Goal: Task Accomplishment & Management: Use online tool/utility

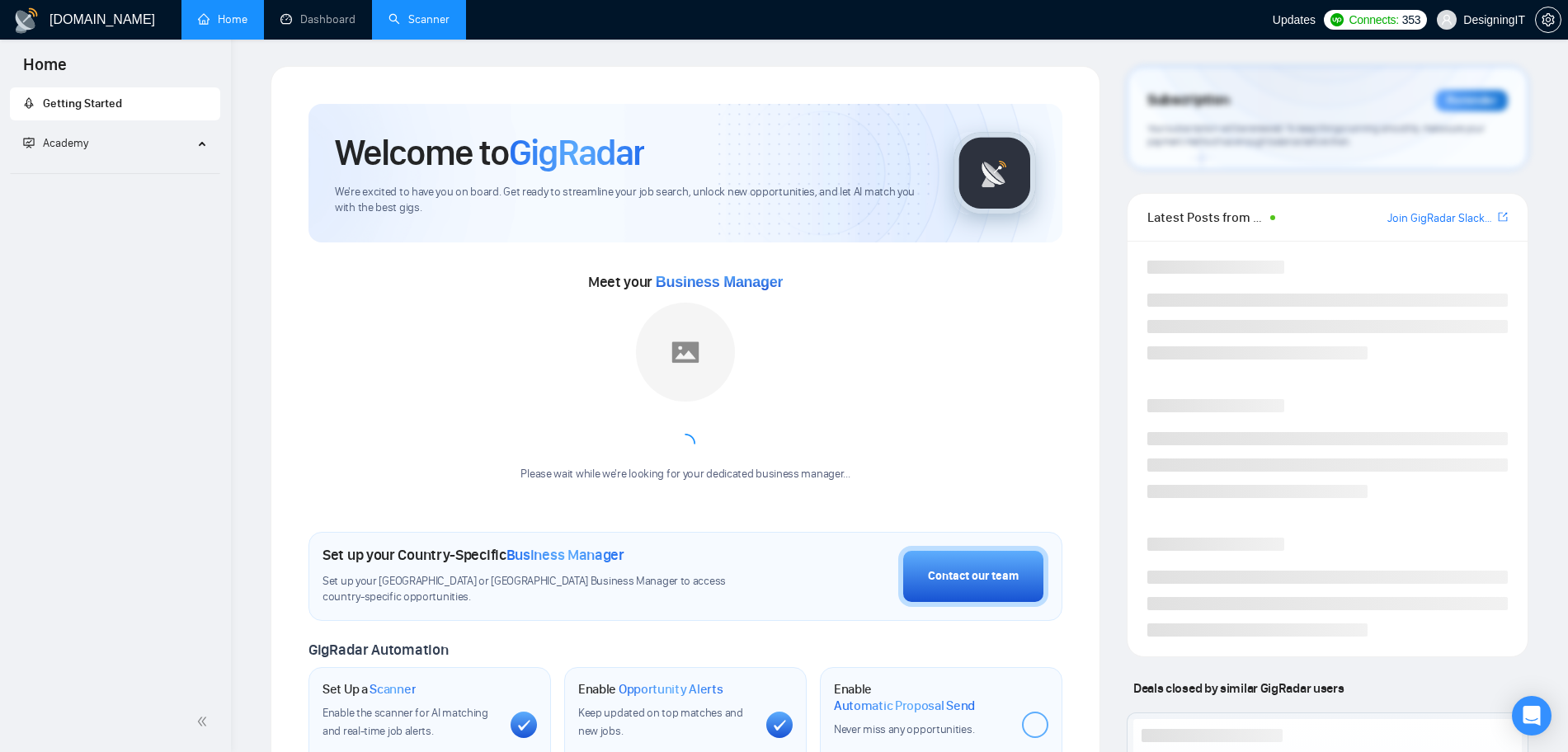
click at [418, 19] on link "Scanner" at bounding box center [418, 19] width 61 height 14
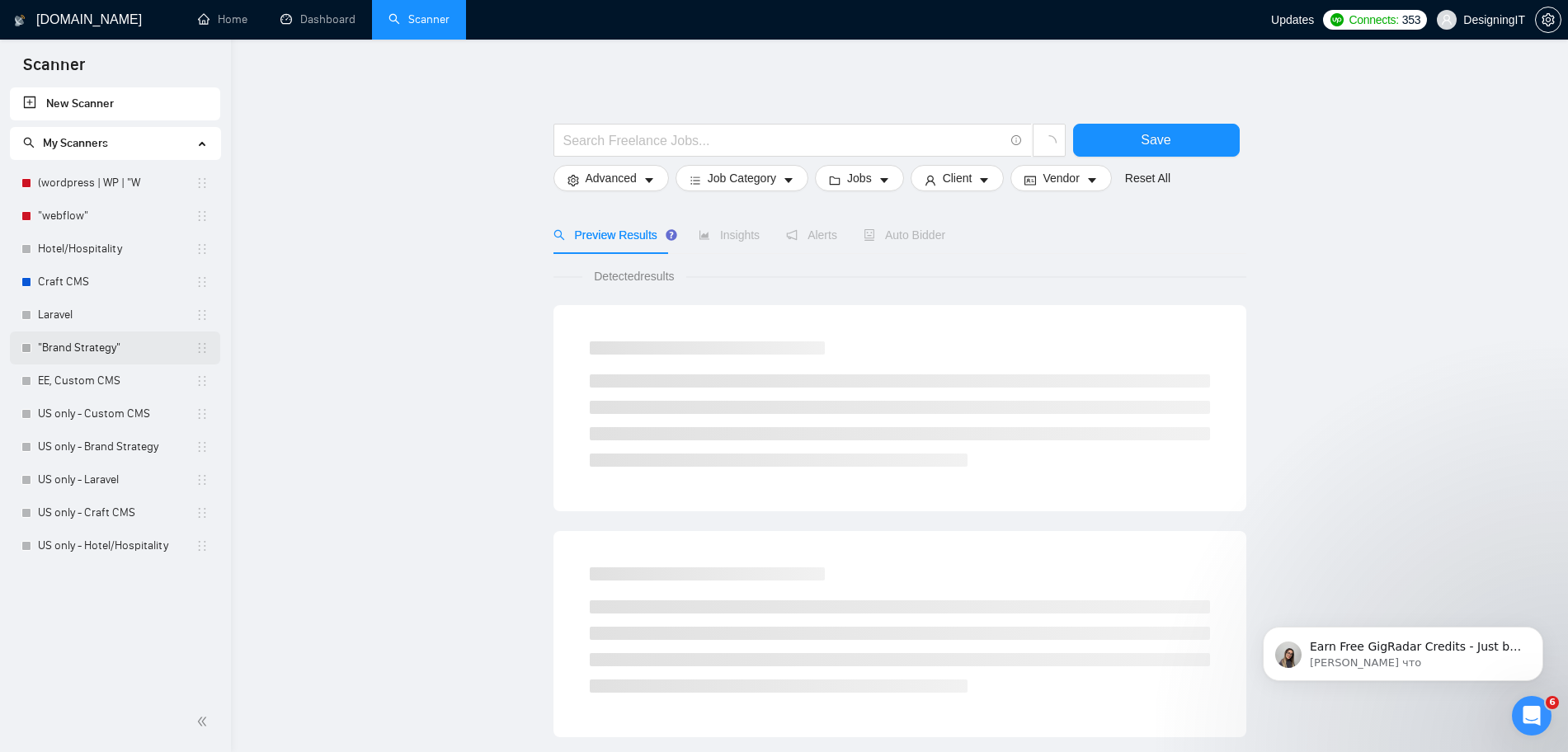
click at [64, 350] on link ""Brand Strategy"" at bounding box center [116, 348] width 158 height 33
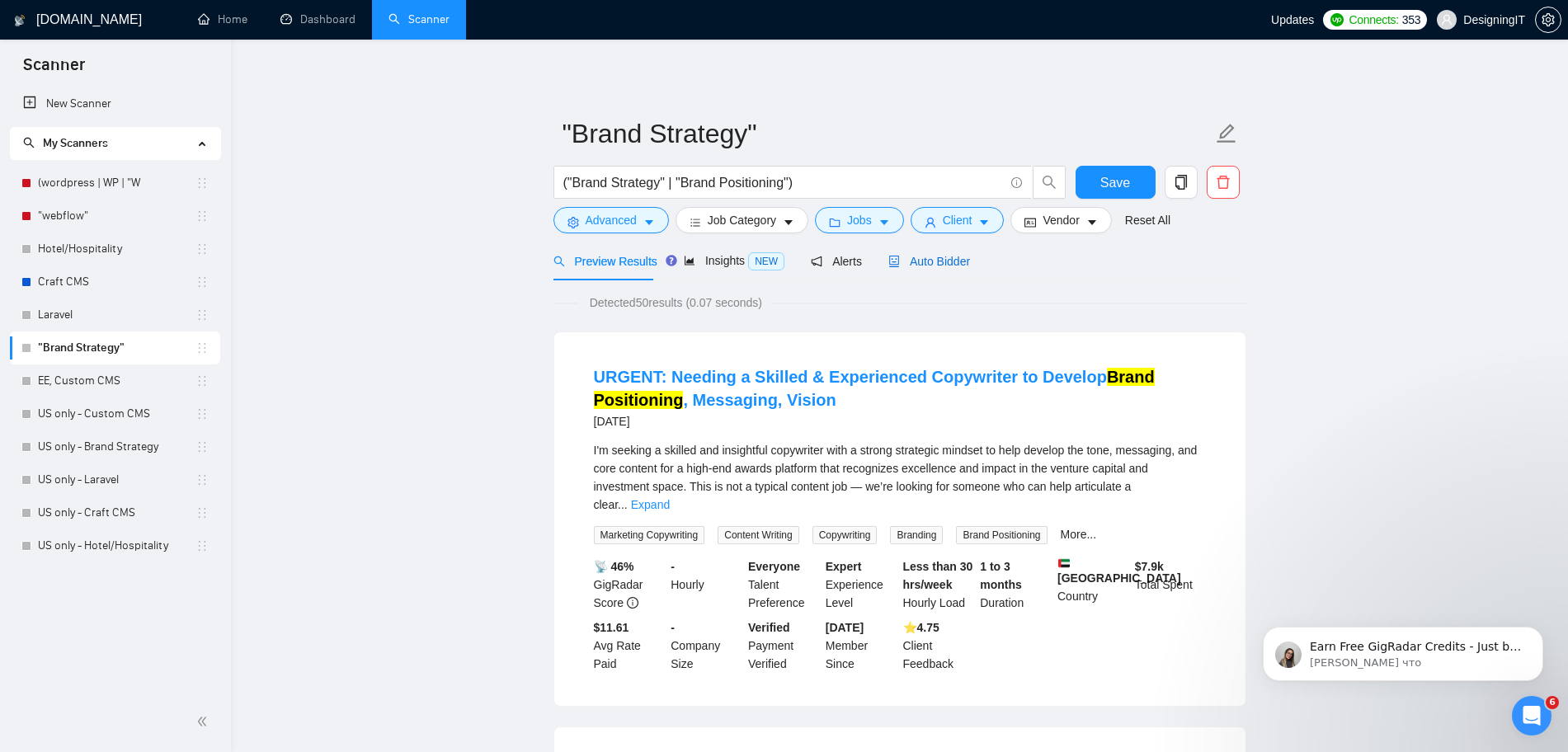
click at [930, 261] on span "Auto Bidder" at bounding box center [929, 261] width 82 height 13
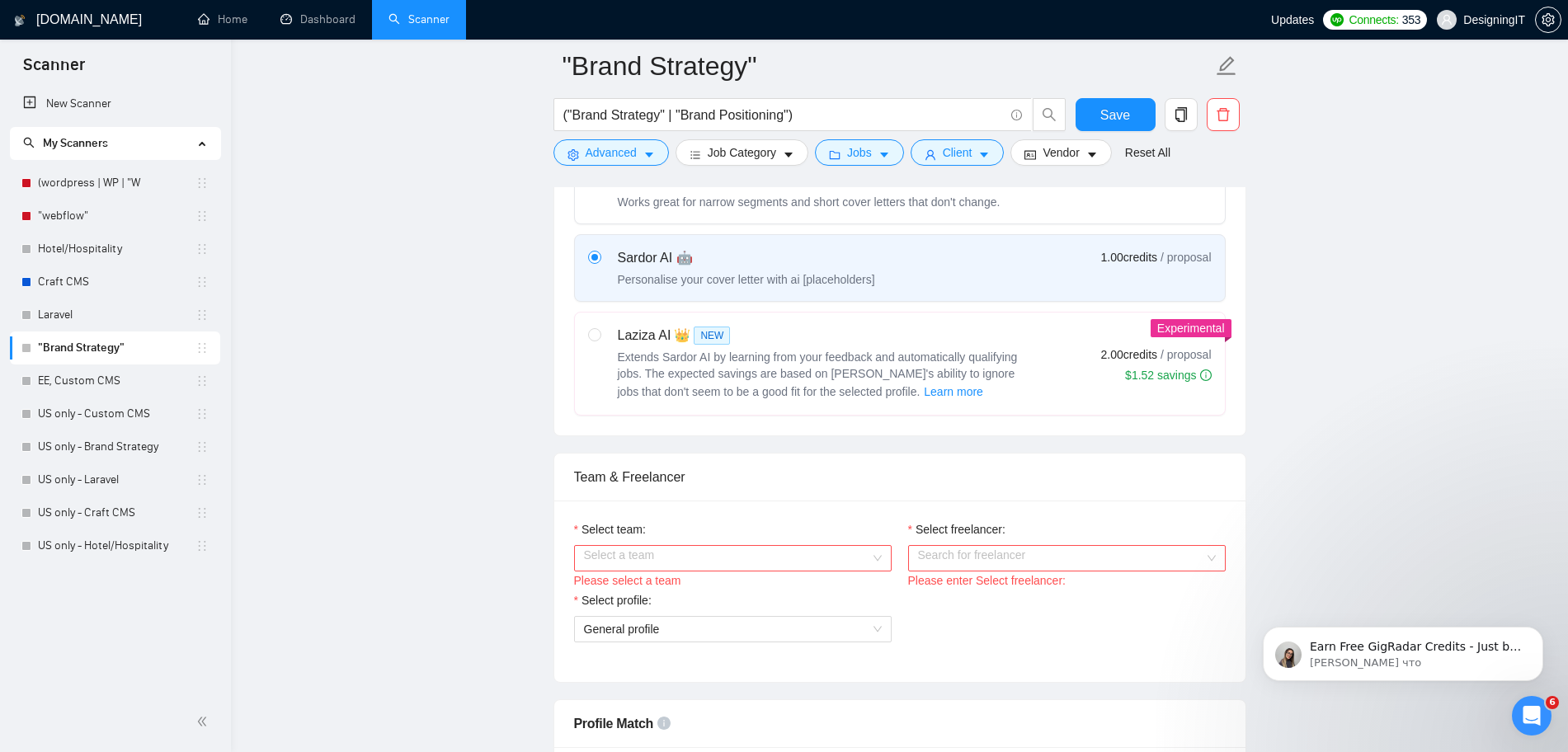
scroll to position [560, 0]
click at [841, 554] on input "Select team:" at bounding box center [727, 560] width 286 height 25
click at [821, 585] on div "DesigningIT" at bounding box center [732, 592] width 298 height 18
click at [971, 551] on input "Select freelancer:" at bounding box center [1061, 560] width 286 height 25
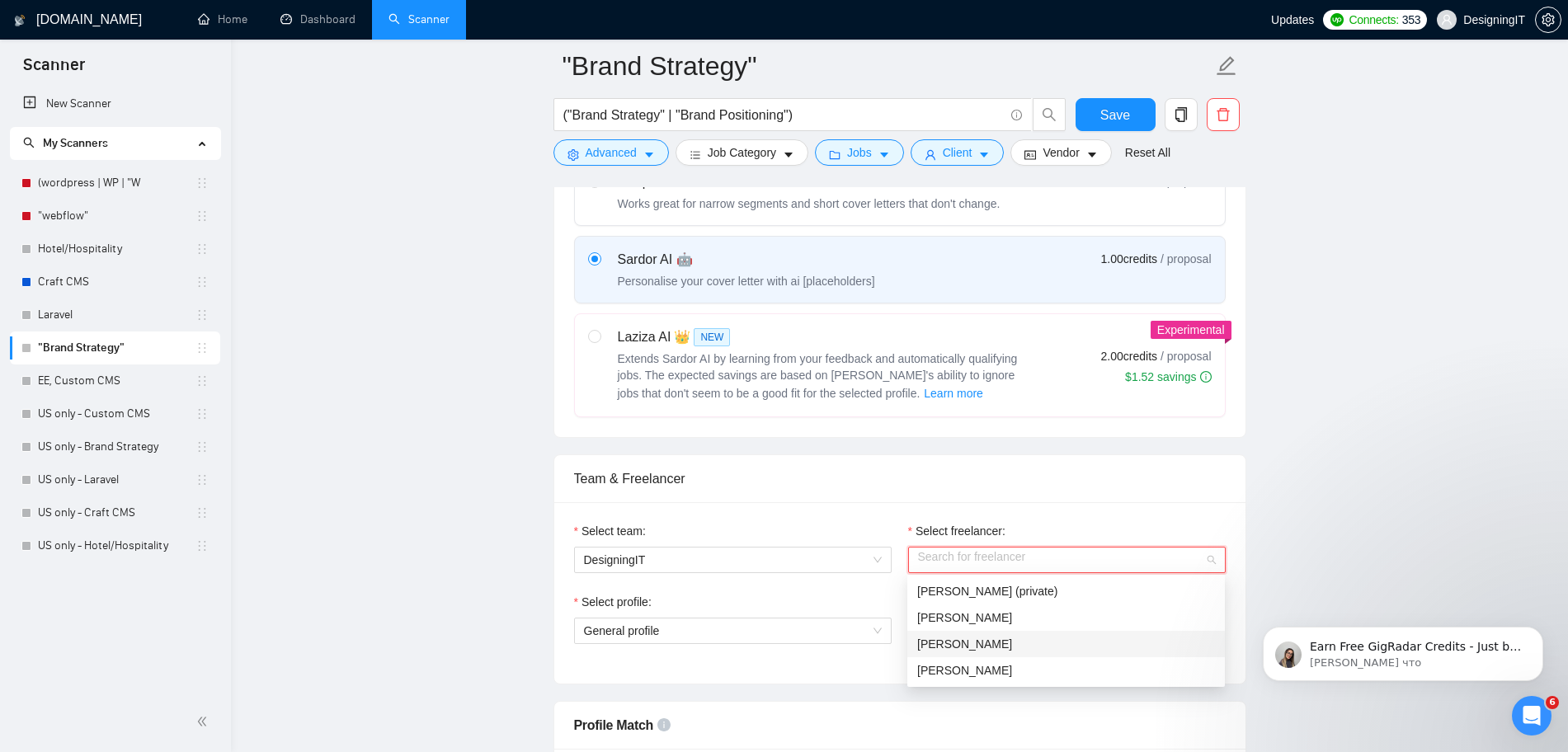
click at [997, 653] on div "[PERSON_NAME]" at bounding box center [1066, 644] width 298 height 18
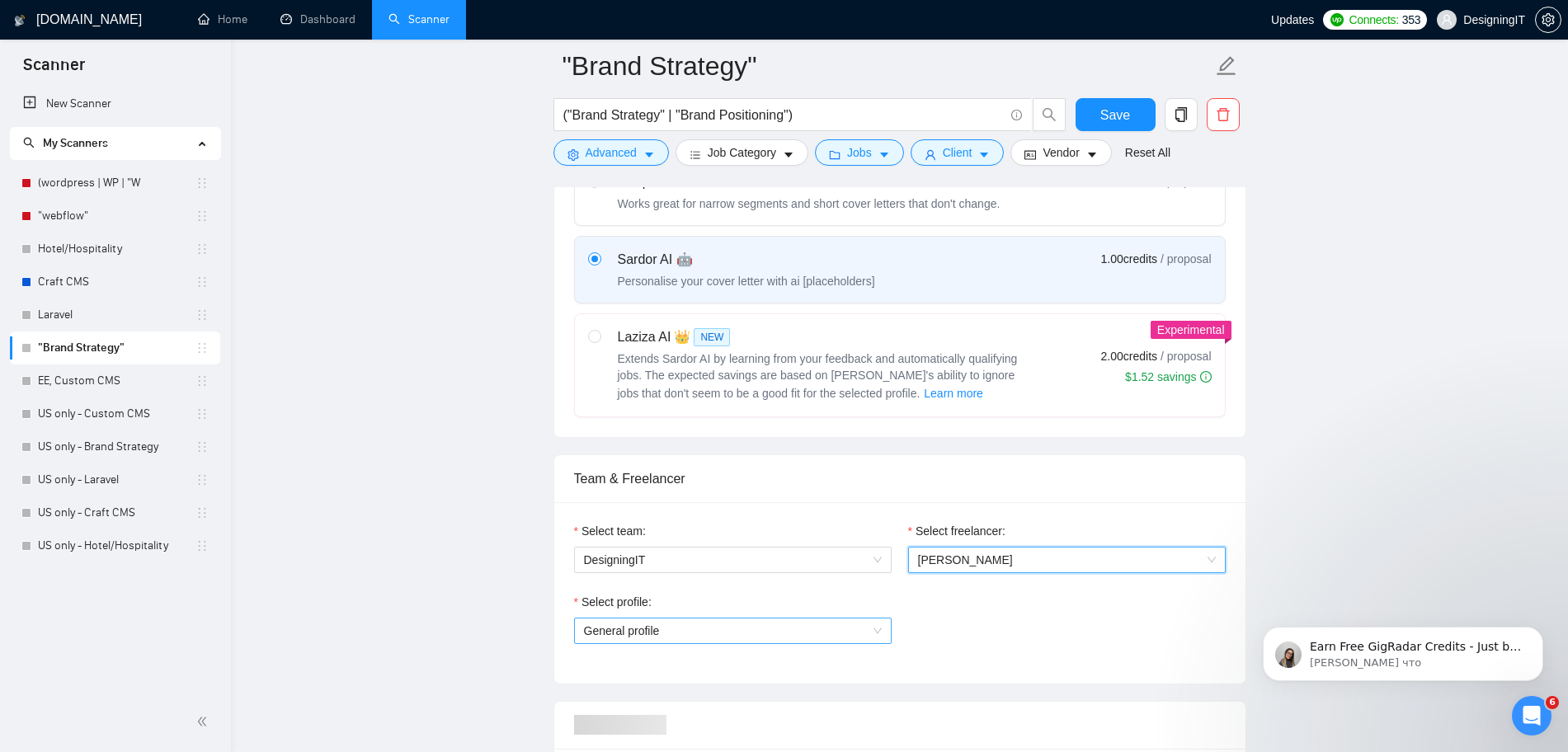
click at [814, 623] on span "General profile" at bounding box center [733, 631] width 298 height 25
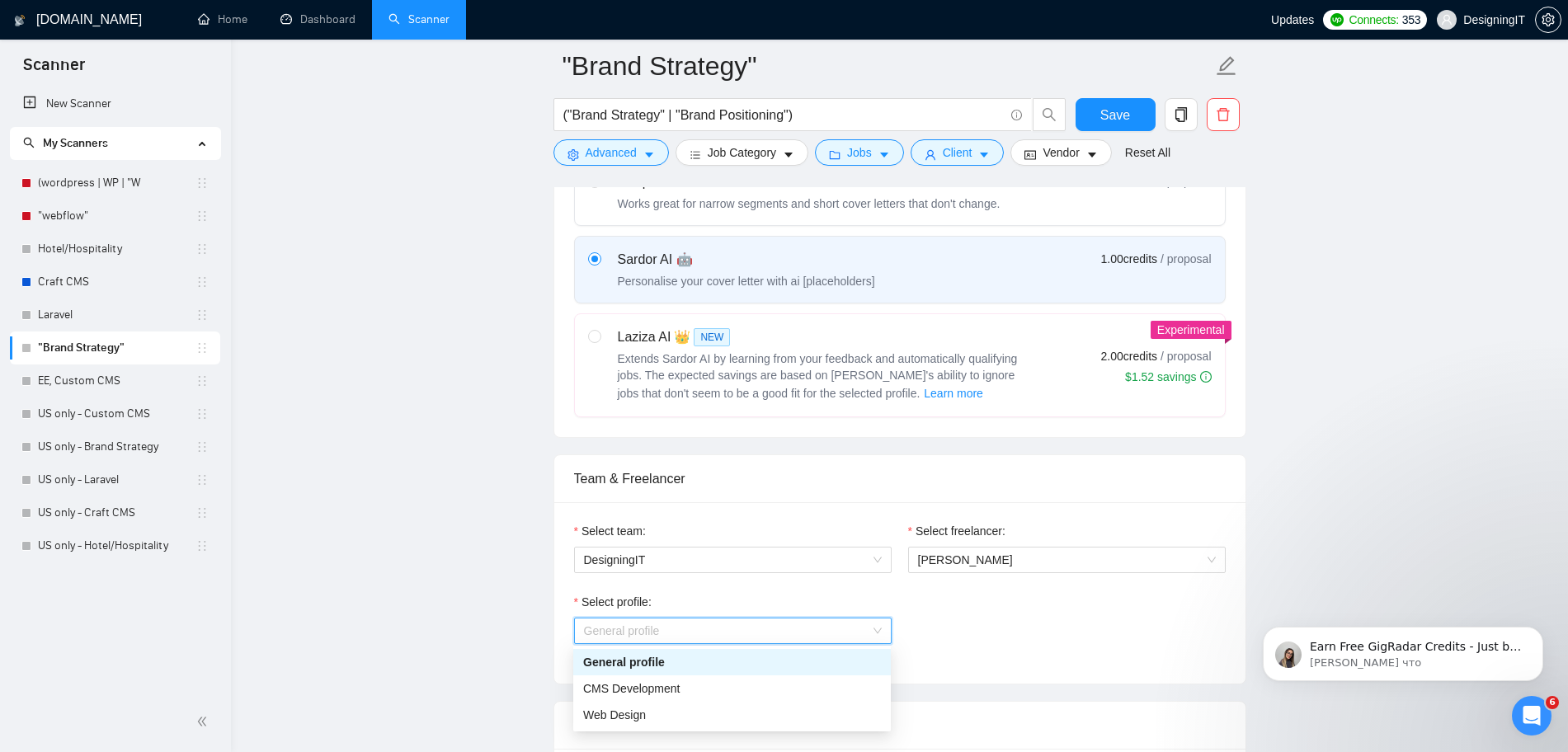
click at [749, 674] on div "General profile" at bounding box center [732, 663] width 317 height 27
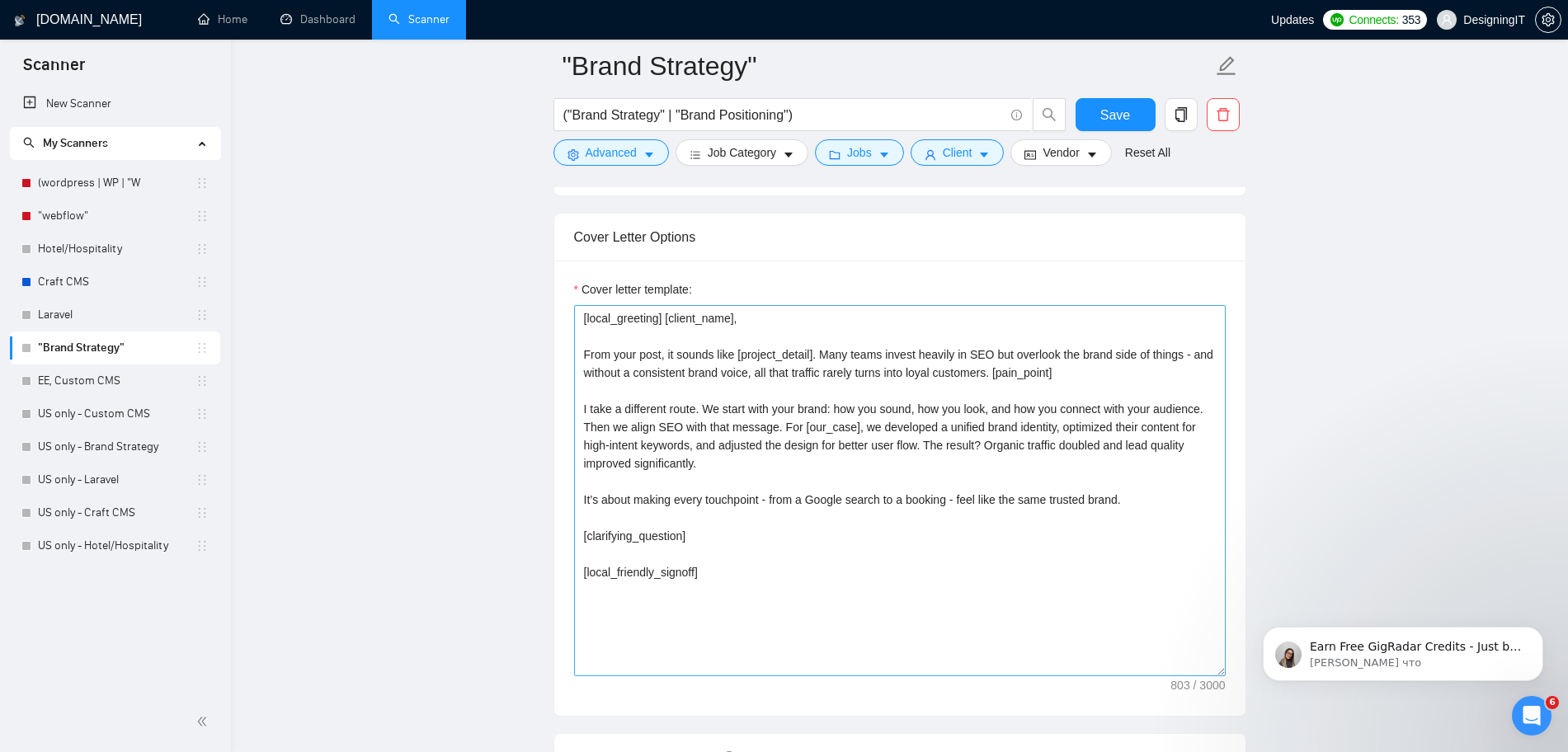
scroll to position [1713, 0]
click at [814, 548] on textarea "[local_greeting] [client_name], From your post, it sounds like [project_detail]…" at bounding box center [900, 492] width 652 height 371
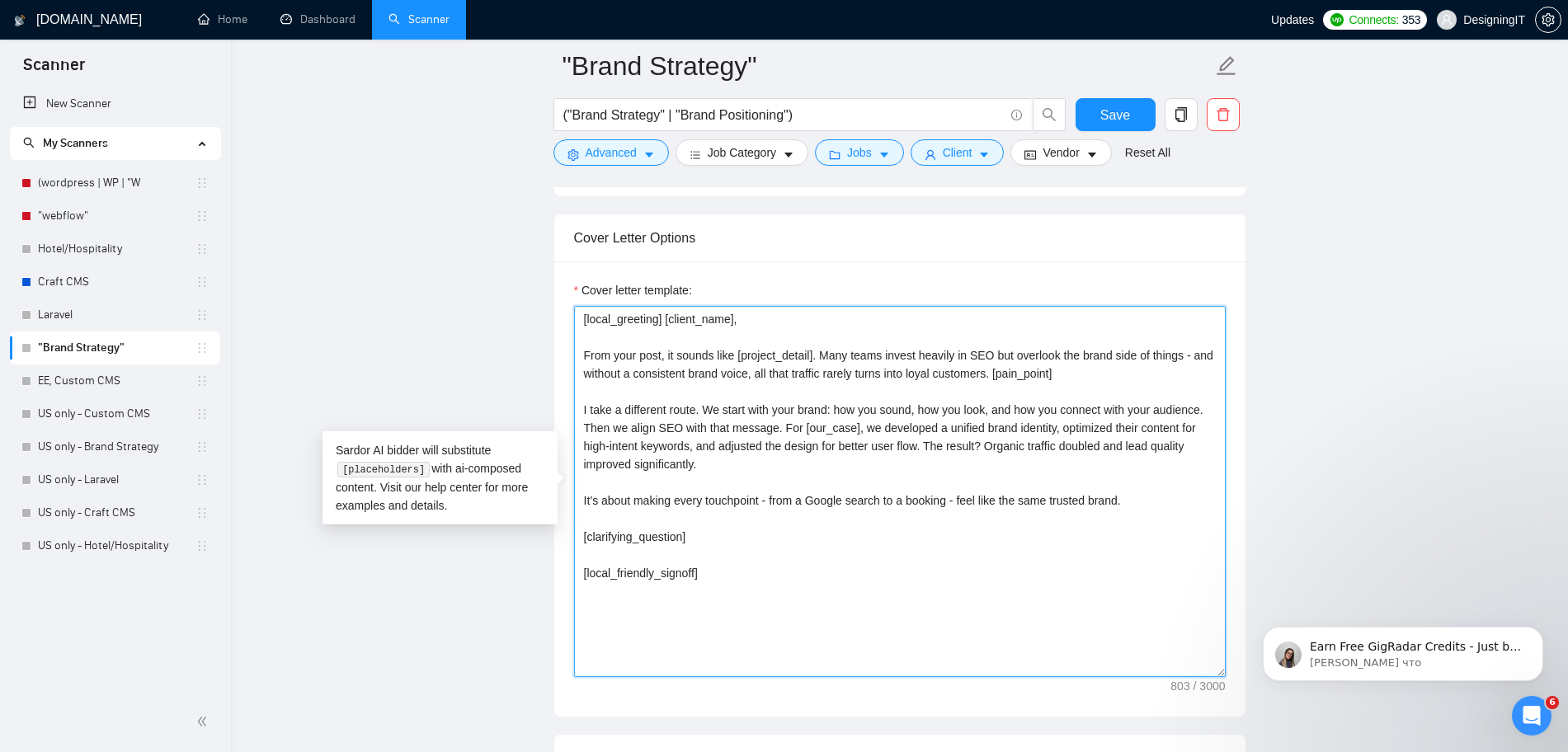
paste textarea "{local_greeting} {client_name}, From your post, I understand {project_detail}. …"
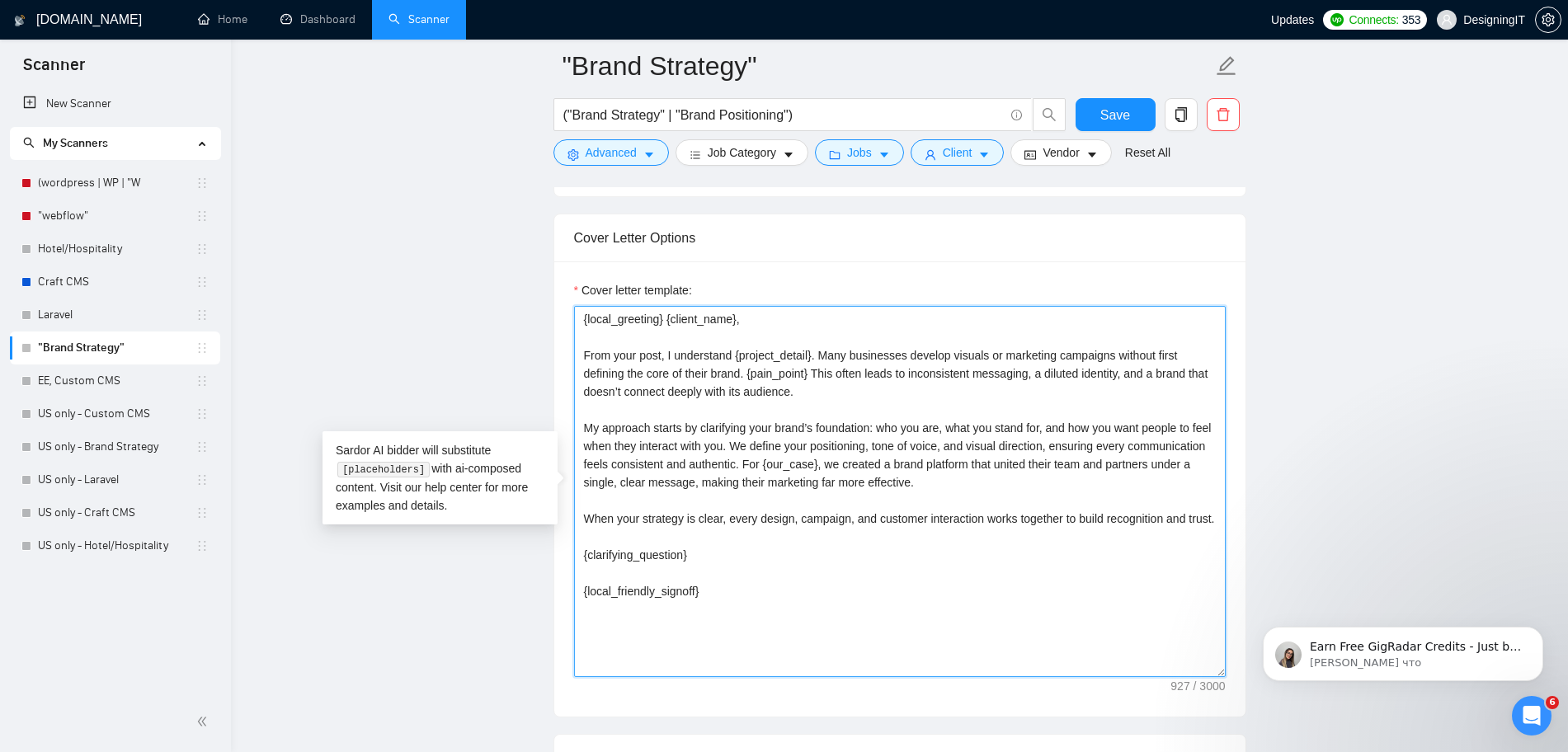
click at [729, 613] on textarea "{local_greeting} {client_name}, From your post, I understand {project_detail}. …" at bounding box center [900, 492] width 652 height 371
click at [865, 353] on textarea "[local_greeting] [client_name], From your post, I understand [project_detail]. …" at bounding box center [900, 492] width 652 height 371
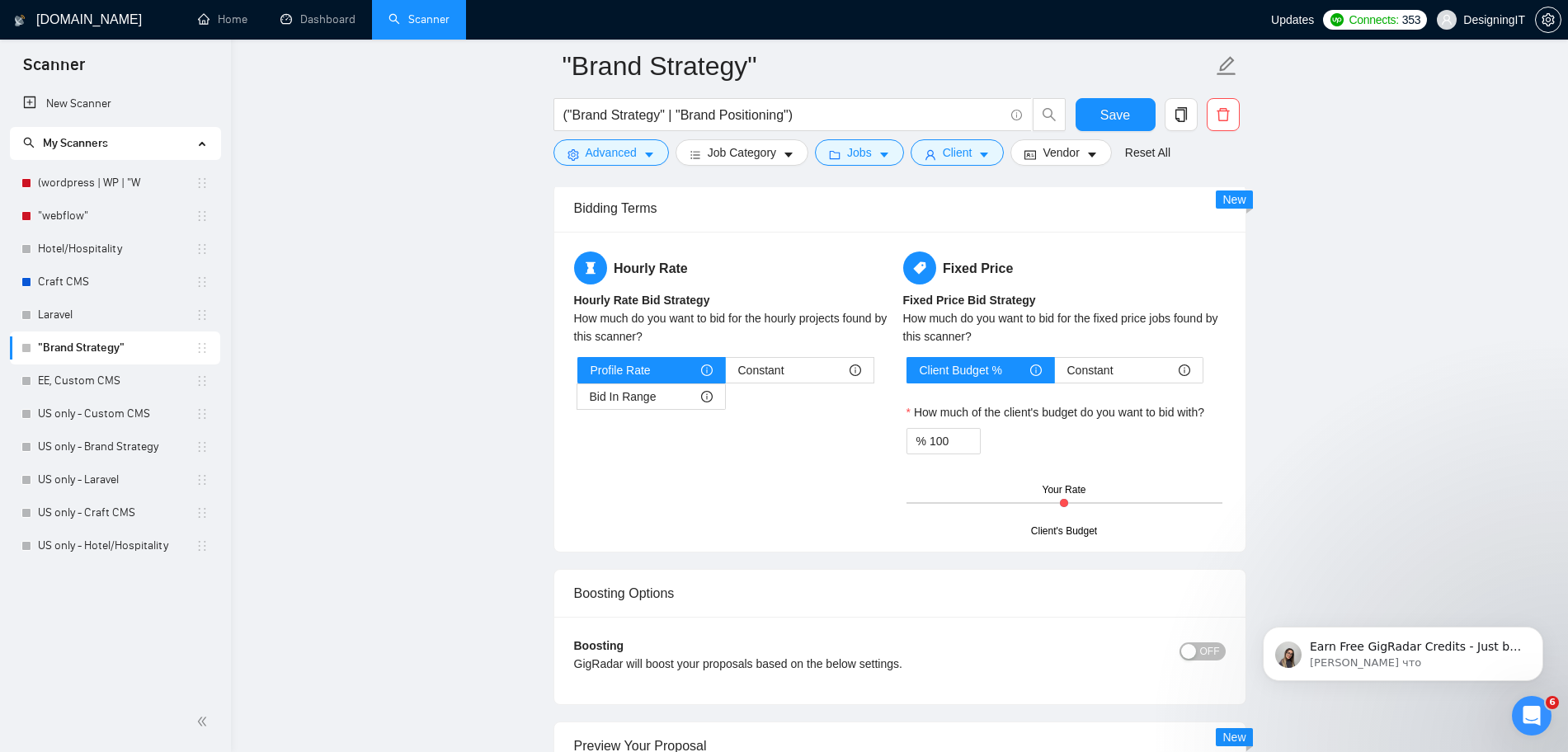
scroll to position [2512, 0]
type textarea "[local_greeting] [client_name], From your post, I understand [project_detail]. …"
click at [691, 411] on div "Hourly Rate Hourly Rate Bid Strategy How much do you want to bid for the hourly…" at bounding box center [735, 341] width 329 height 178
click at [685, 400] on div "Bid In Range" at bounding box center [651, 398] width 123 height 25
click at [577, 402] on input "Bid In Range" at bounding box center [577, 402] width 0 height 0
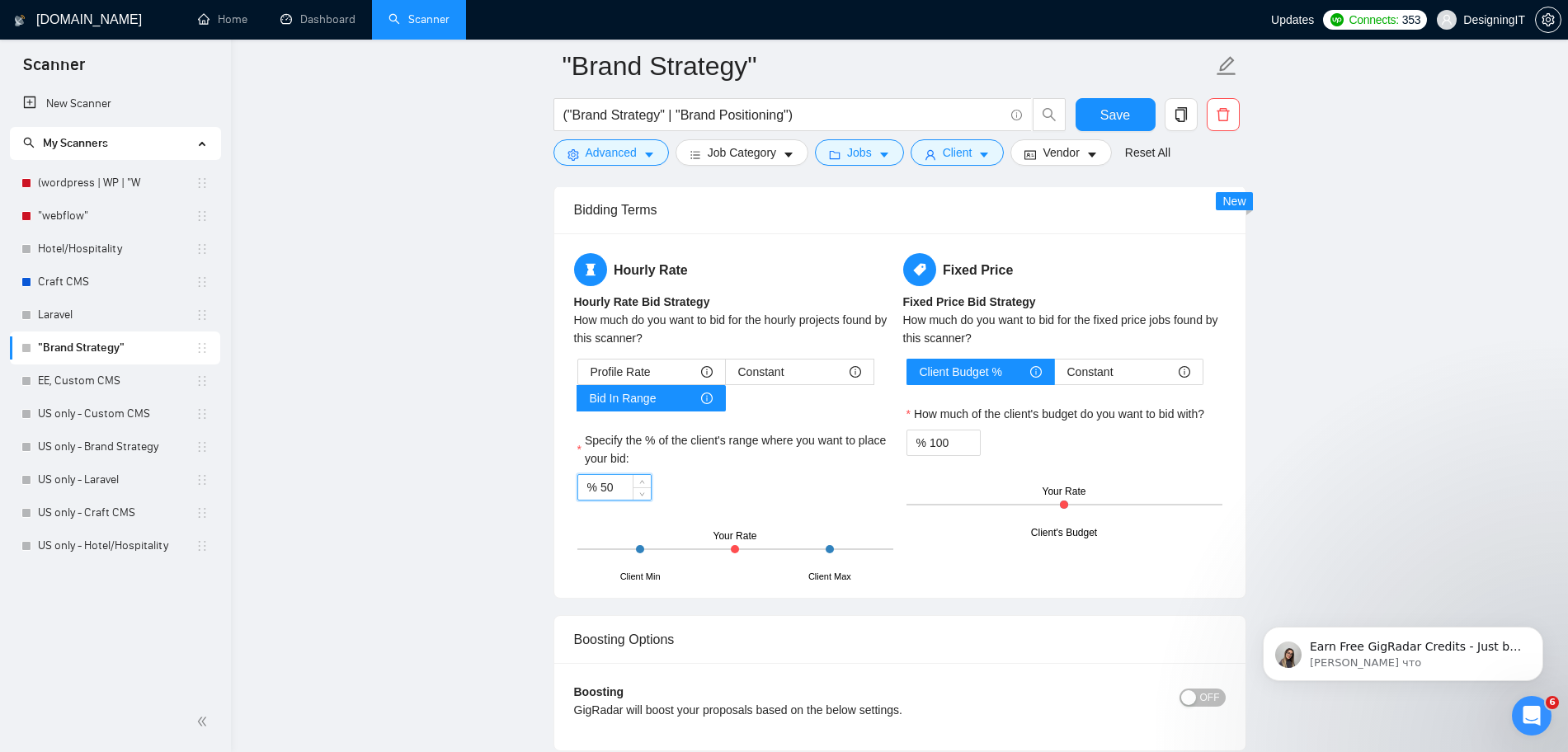
click at [607, 492] on input "50" at bounding box center [625, 487] width 50 height 25
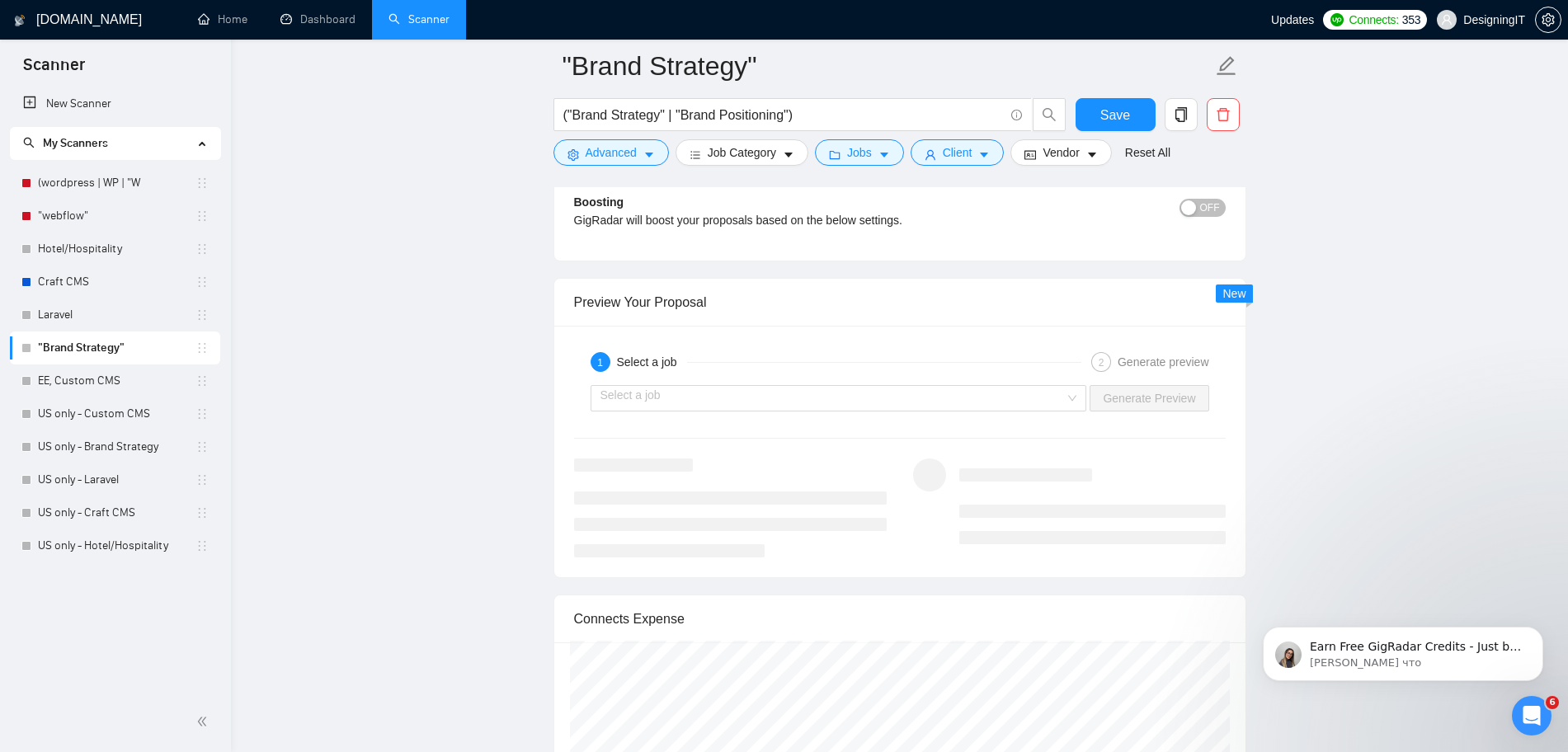
scroll to position [3001, 0]
type input "80"
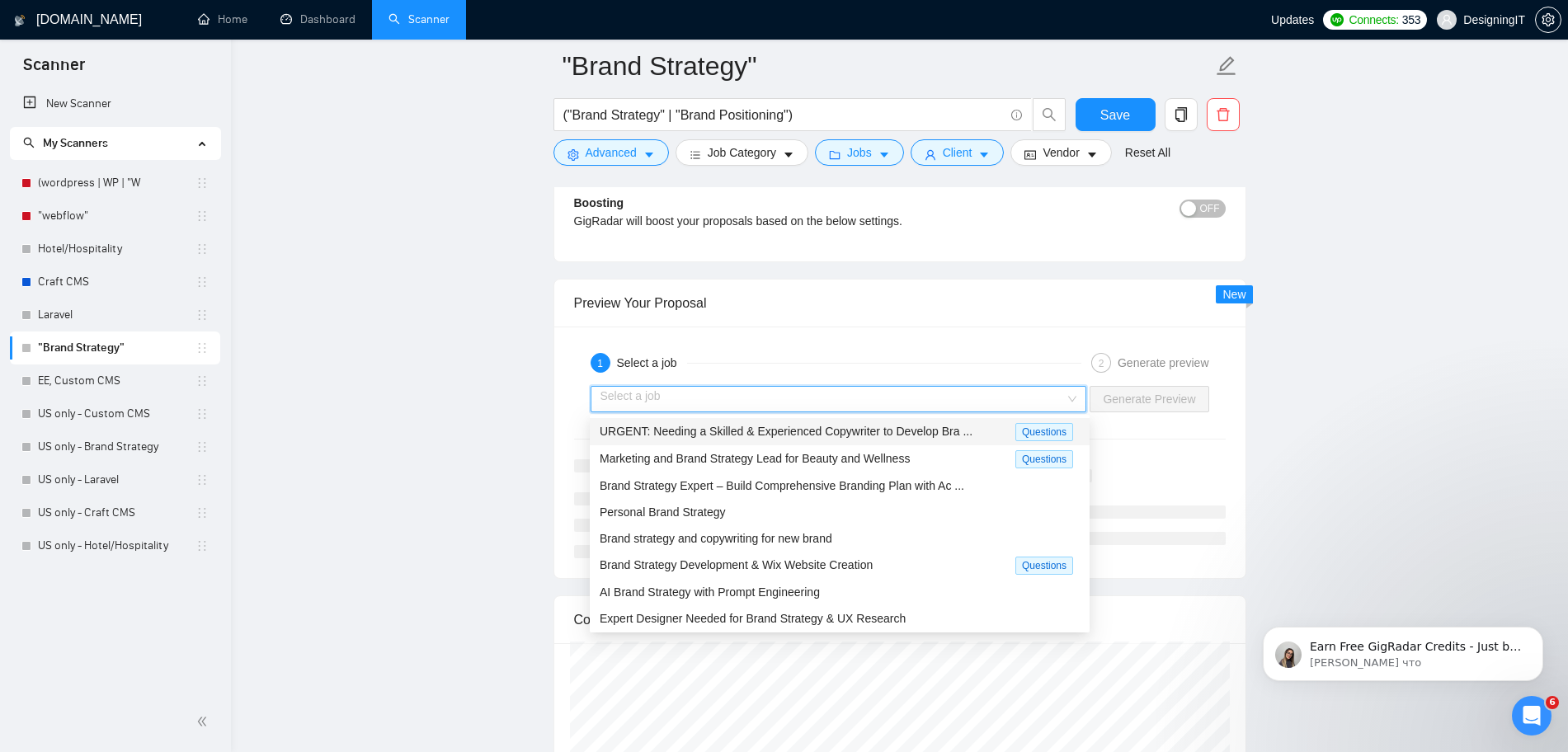
click at [1021, 394] on input "search" at bounding box center [832, 399] width 465 height 25
click at [841, 485] on span "Brand Strategy Expert – Build Comprehensive Branding Plan with Ac ..." at bounding box center [781, 486] width 365 height 13
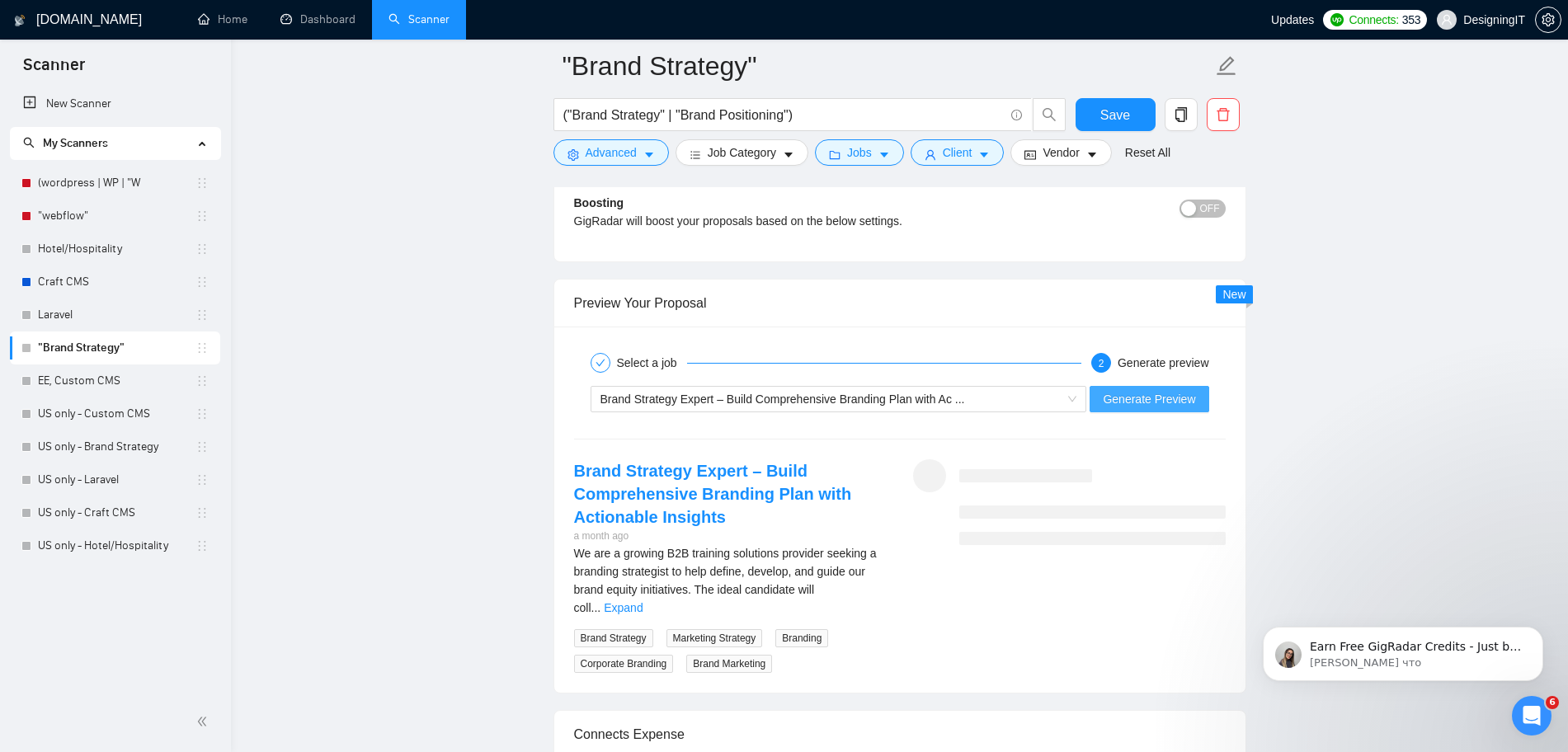
click at [1169, 401] on span "Generate Preview" at bounding box center [1148, 399] width 93 height 18
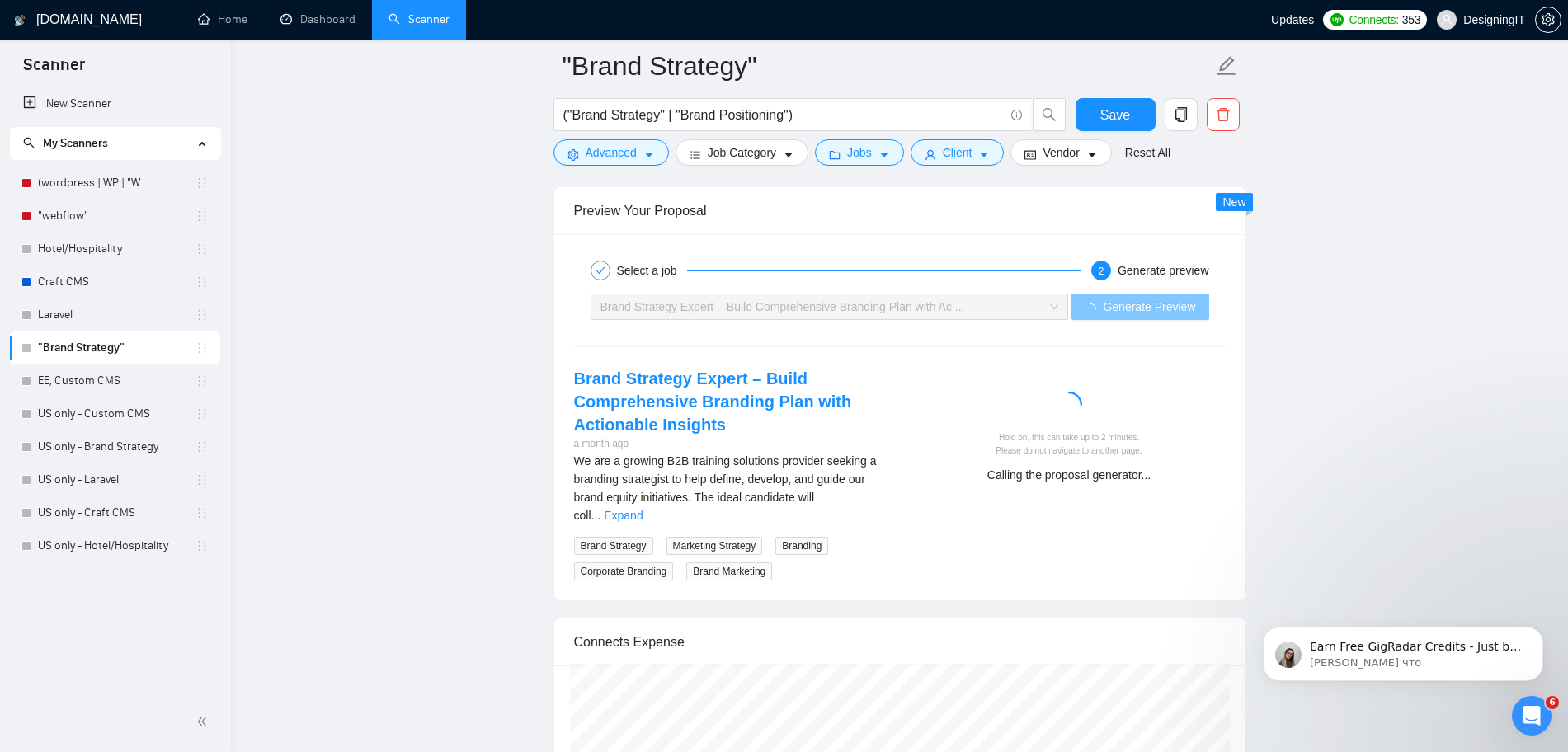
scroll to position [3159, 0]
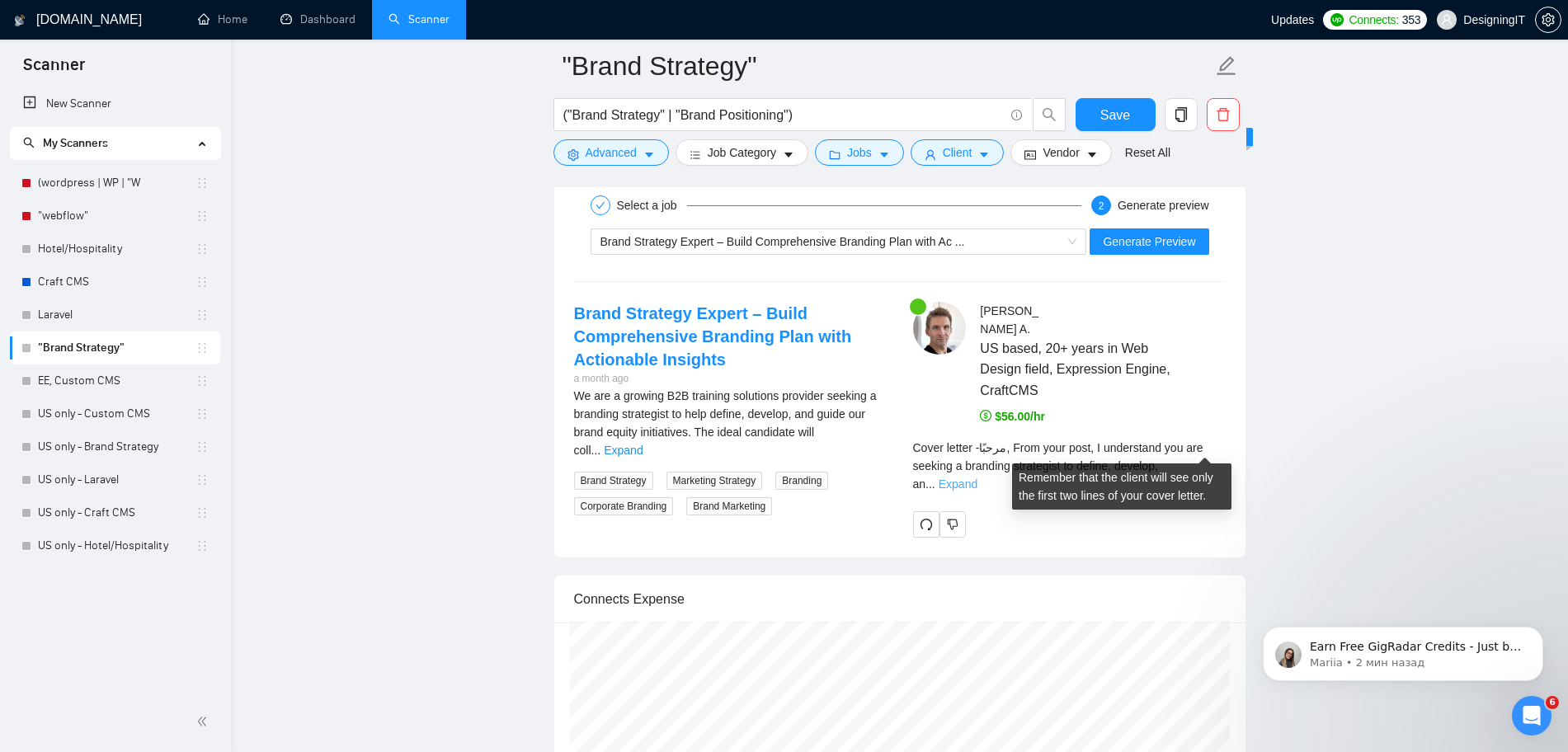
click at [977, 477] on link "Expand" at bounding box center [958, 484] width 38 height 13
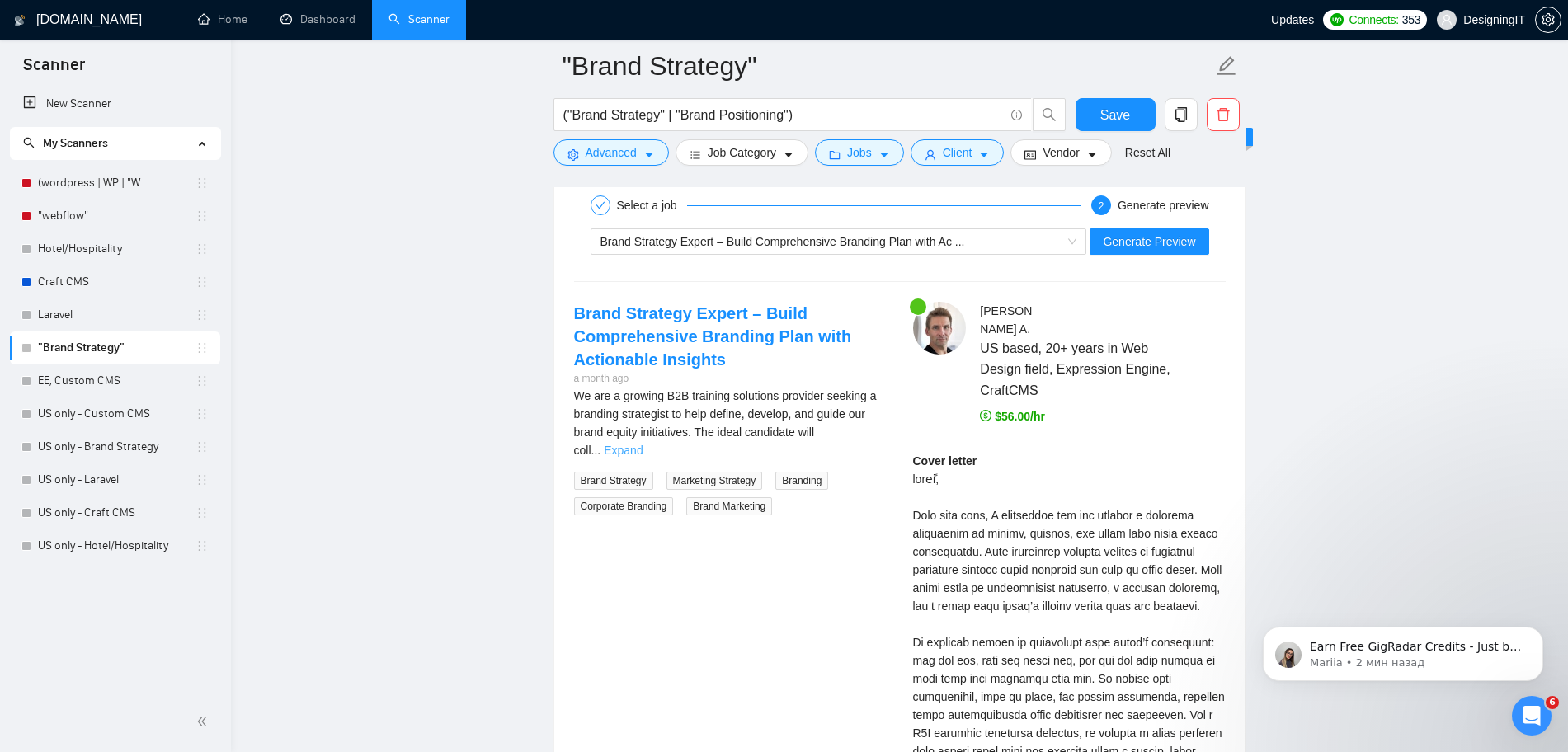
click at [643, 444] on link "Expand" at bounding box center [623, 451] width 38 height 13
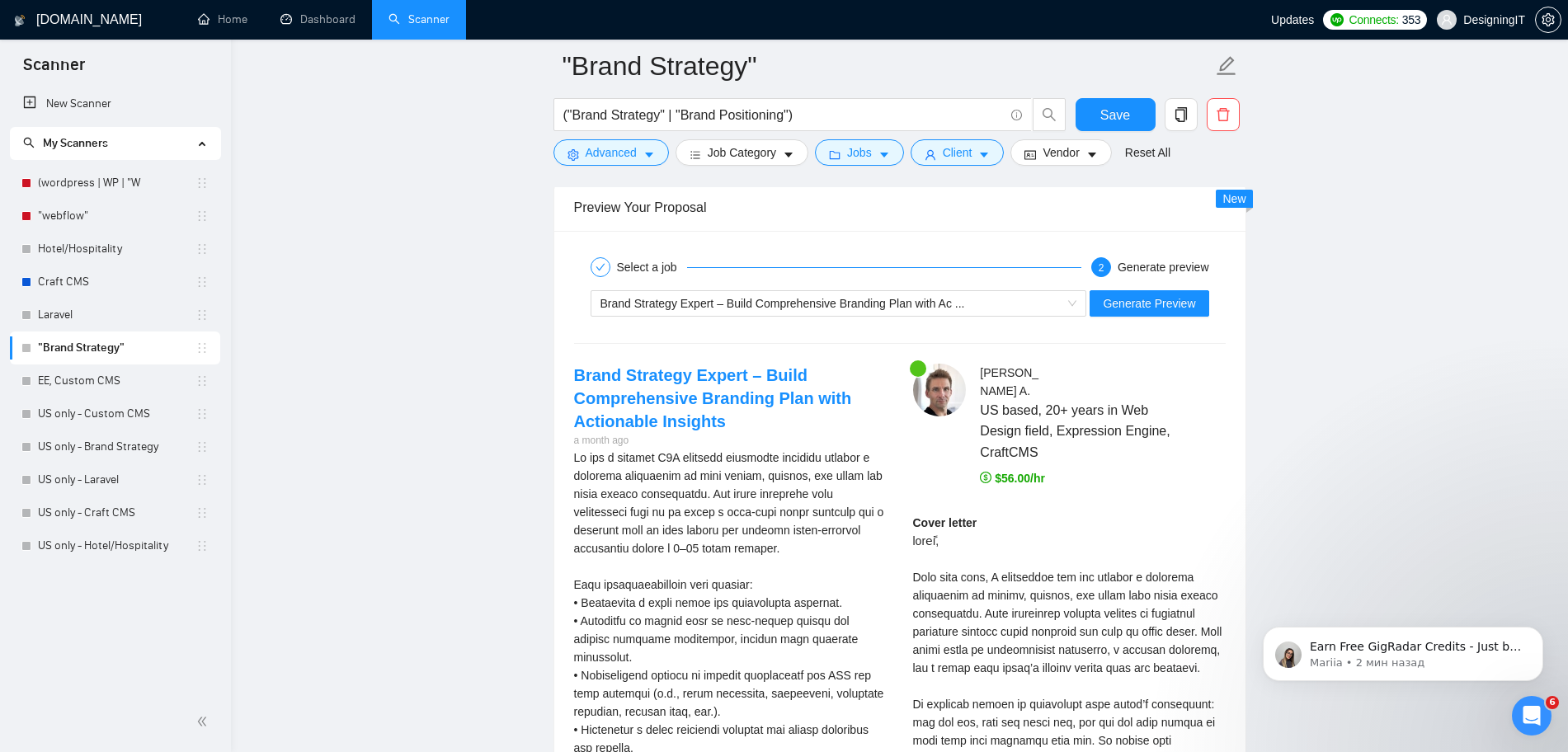
scroll to position [3096, 0]
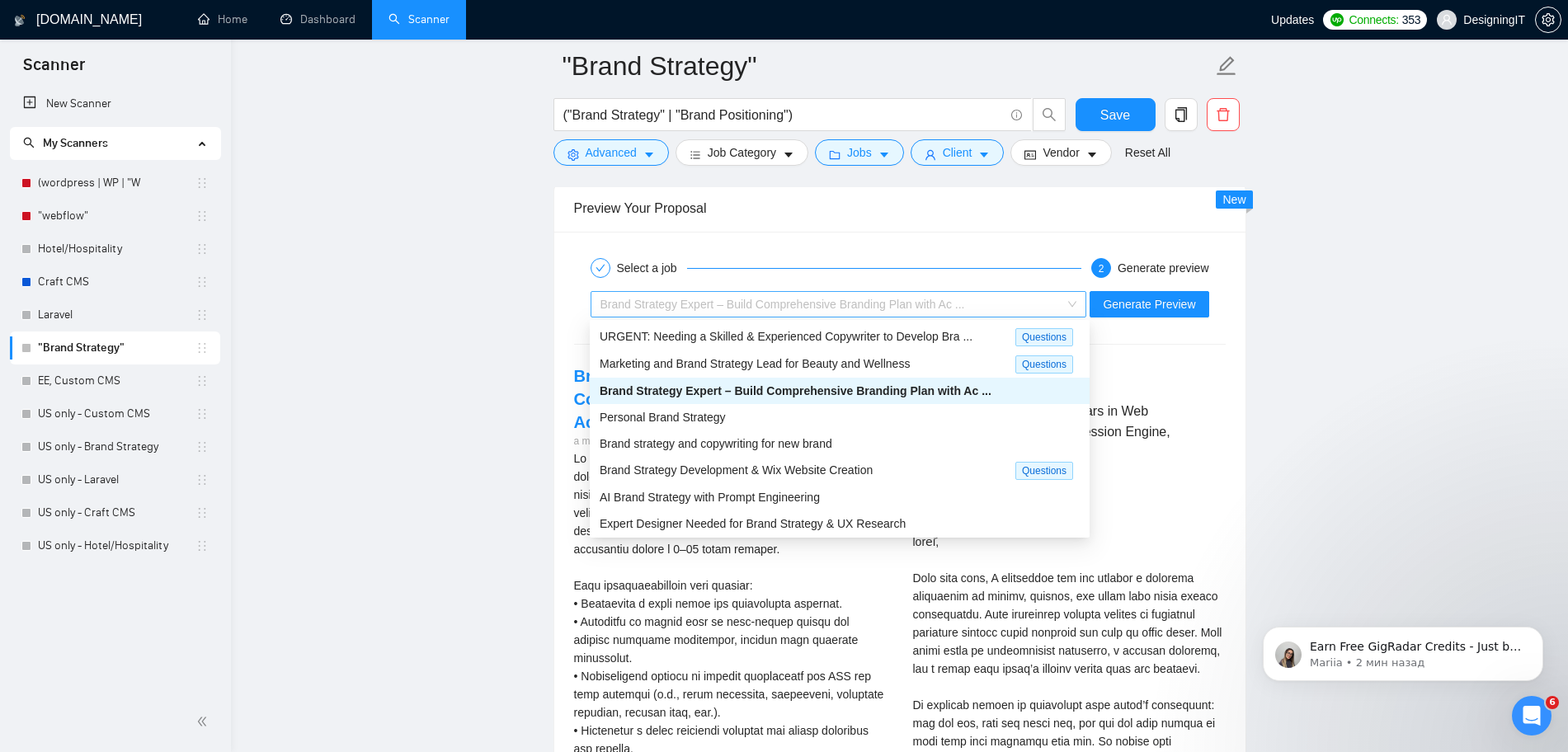
click at [1006, 308] on div "Brand Strategy Expert – Build Comprehensive Branding Plan with Ac ..." at bounding box center [830, 305] width 461 height 25
click at [764, 431] on div "Brand strategy and copywriting for new brand" at bounding box center [839, 444] width 500 height 27
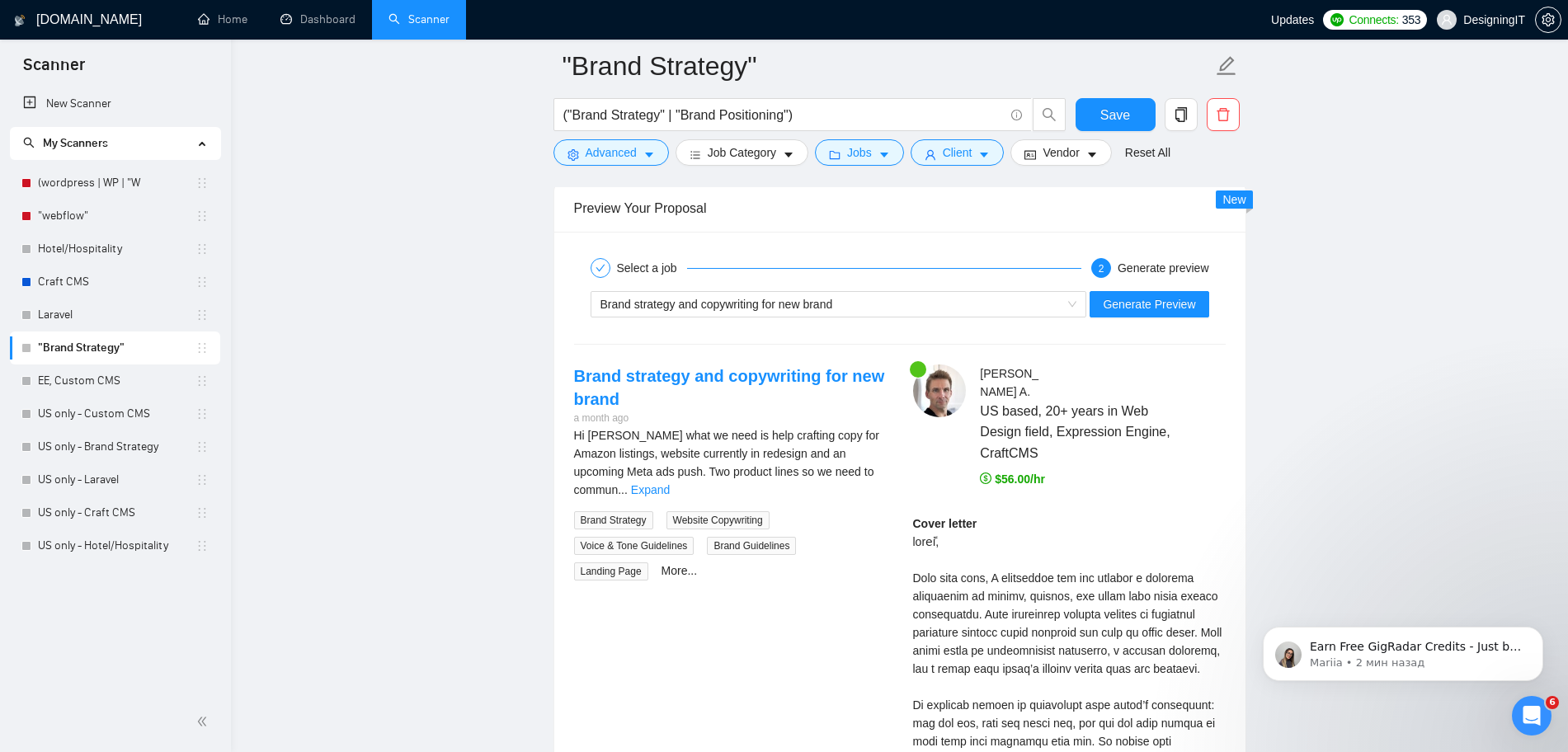
click at [1132, 316] on div "Generate Preview" at bounding box center [1148, 305] width 122 height 27
click at [1154, 298] on span "Generate Preview" at bounding box center [1148, 305] width 93 height 18
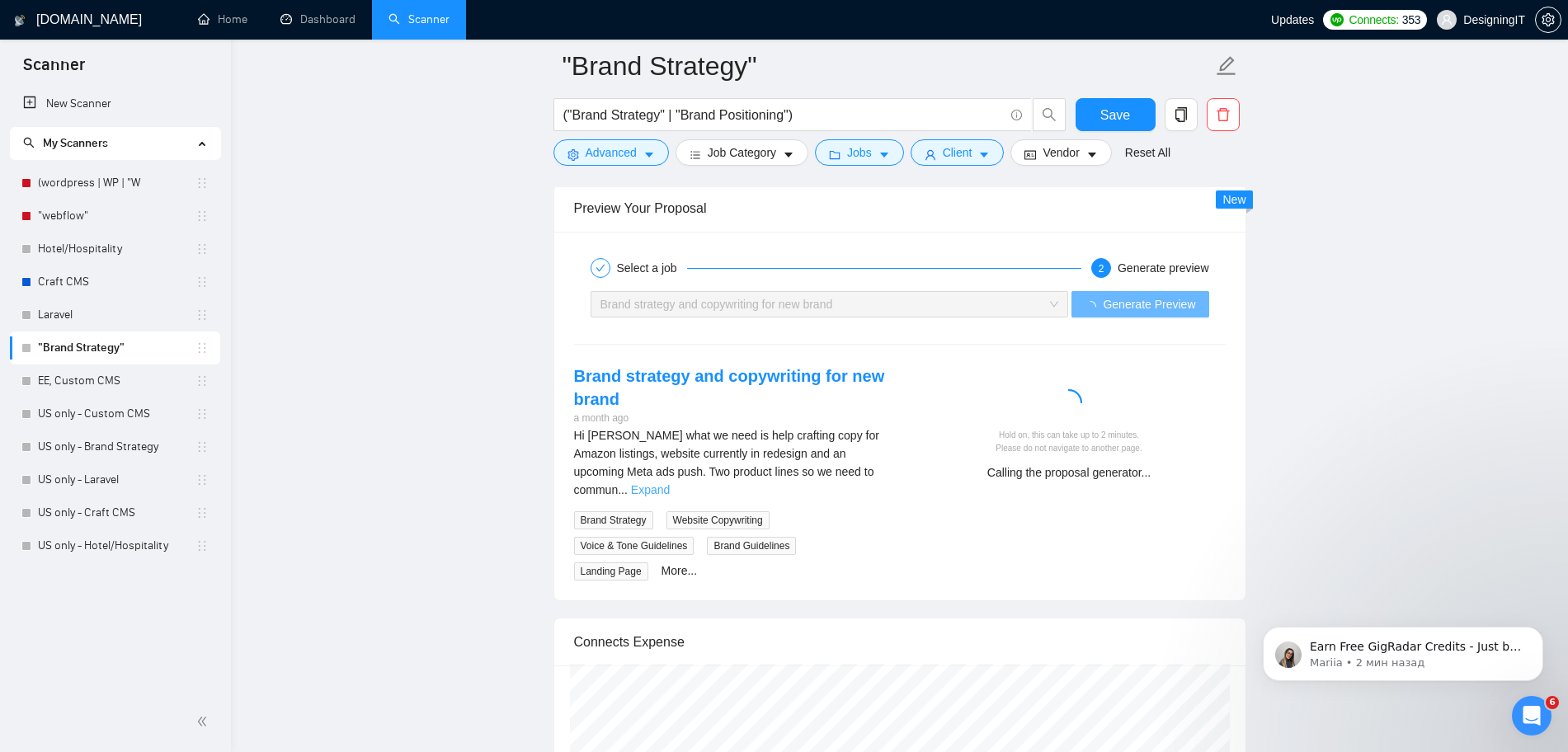
click at [669, 483] on link "Expand" at bounding box center [650, 490] width 38 height 13
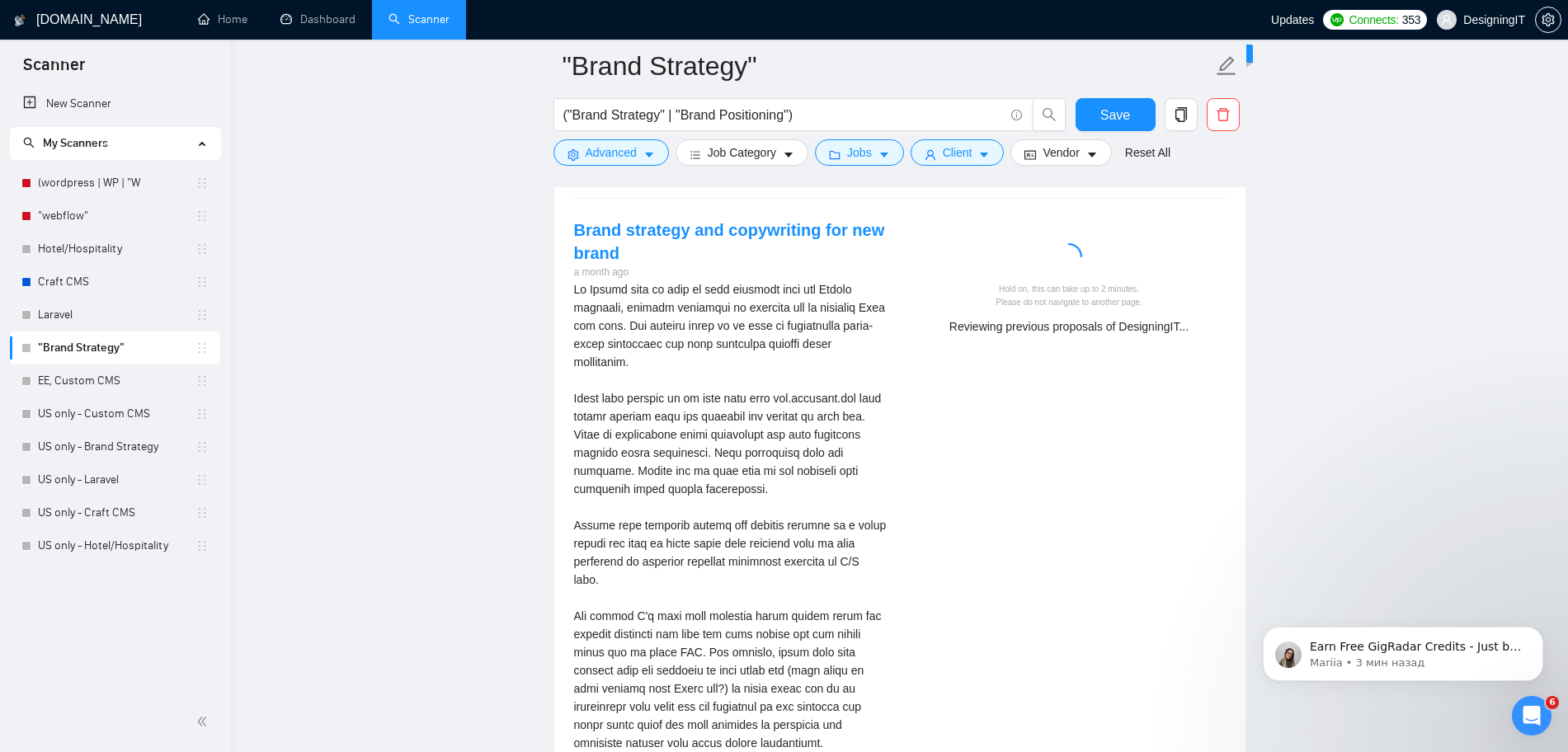
scroll to position [3245, 0]
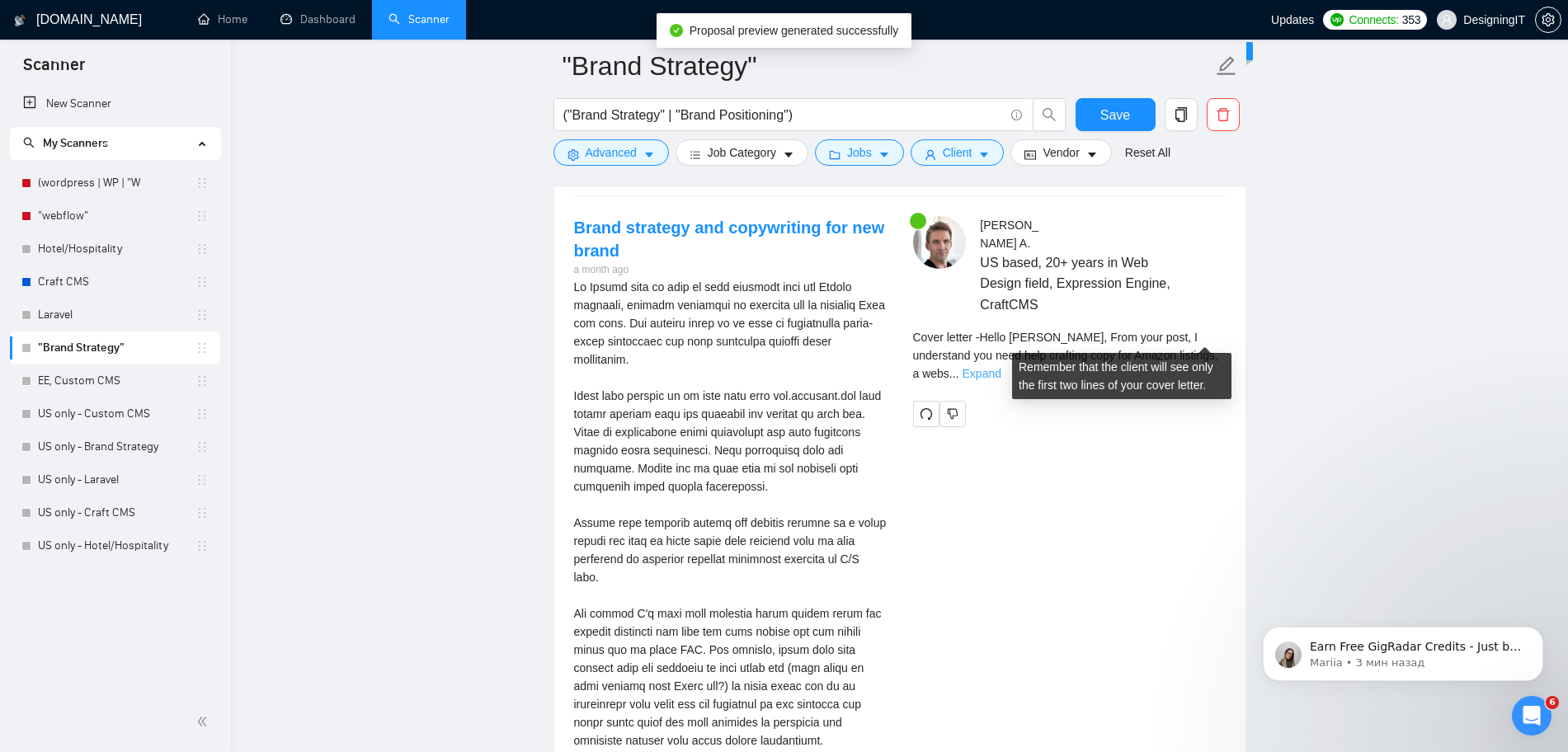
click at [1001, 367] on link "Expand" at bounding box center [981, 374] width 38 height 13
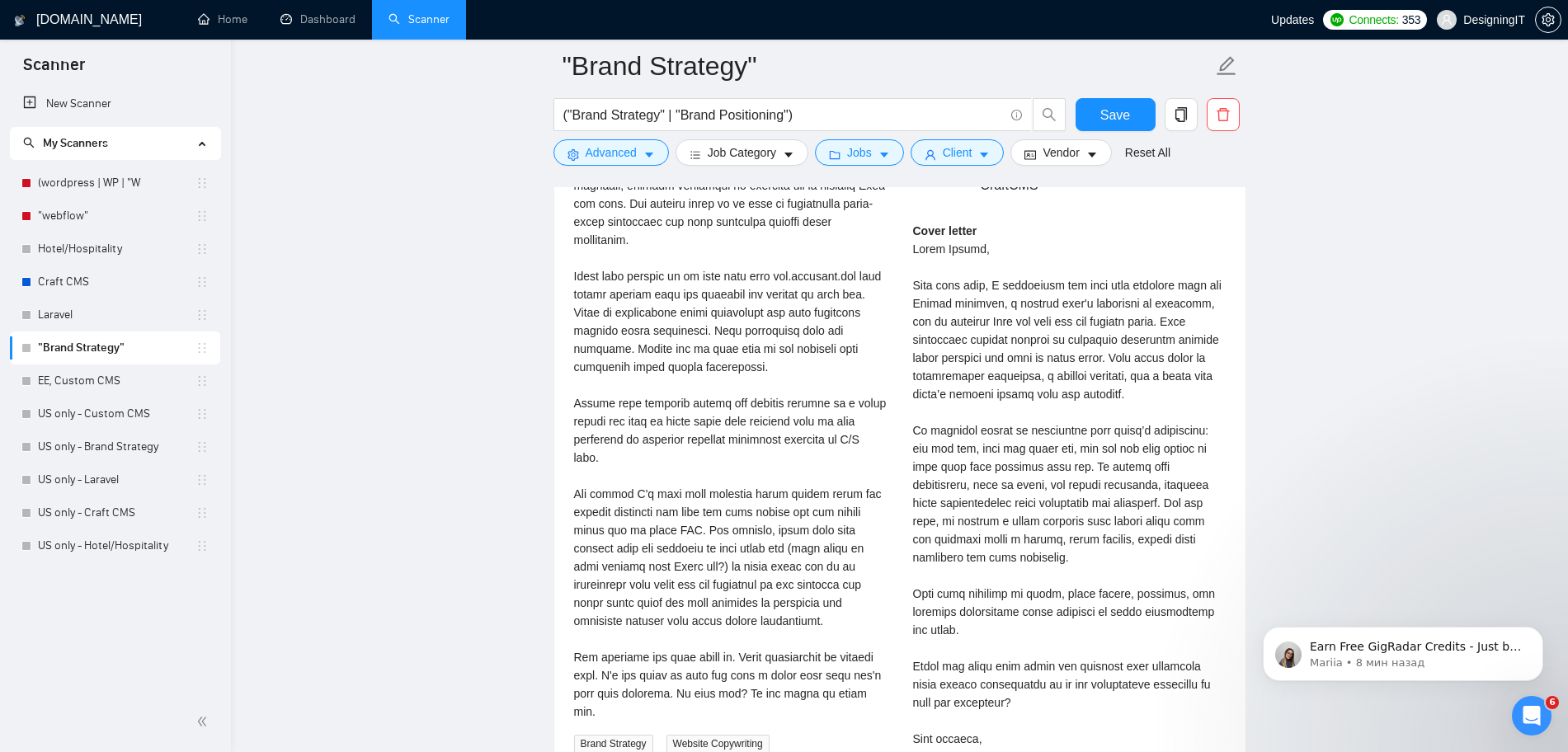
scroll to position [3448, 0]
